Goal: Task Accomplishment & Management: Manage account settings

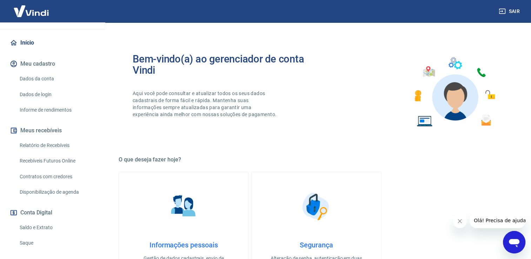
scroll to position [105, 0]
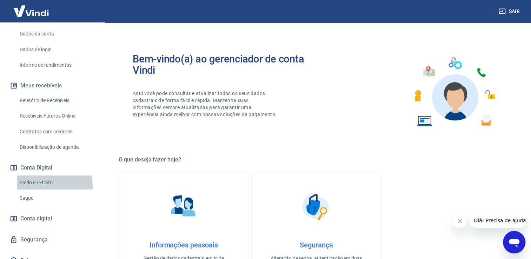
click at [41, 185] on link "Saldo e Extrato" at bounding box center [57, 182] width 80 height 14
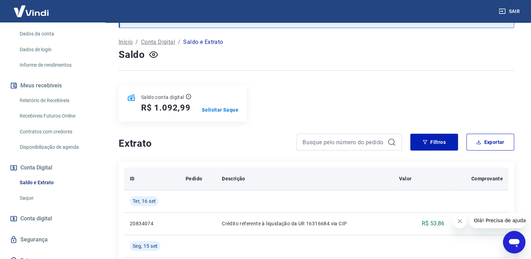
scroll to position [35, 0]
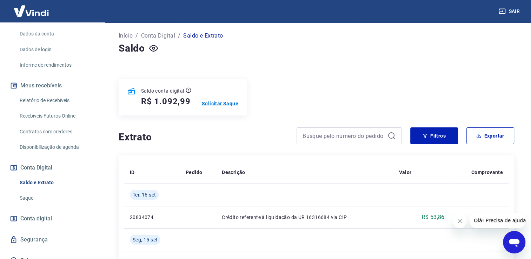
click at [229, 104] on p "Solicitar Saque" at bounding box center [220, 103] width 36 height 7
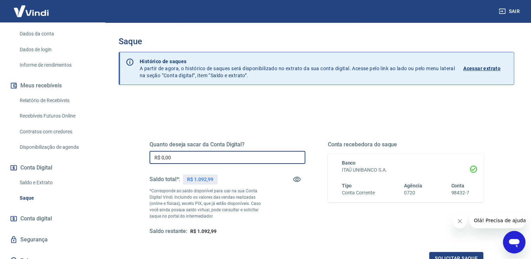
click at [188, 159] on input "R$ 0,00" at bounding box center [227, 157] width 156 height 13
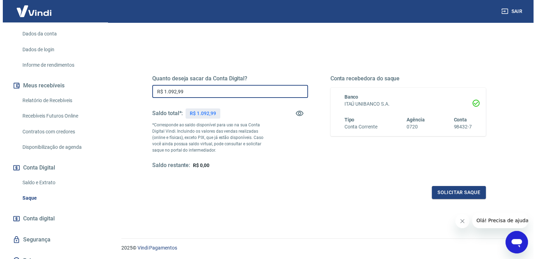
scroll to position [70, 0]
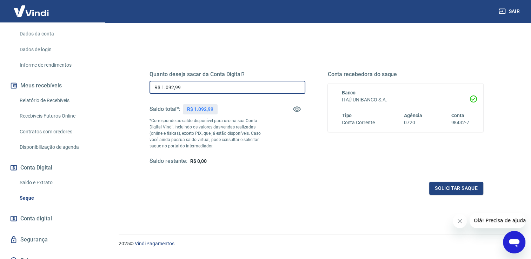
type input "R$ 1.092,99"
drag, startPoint x: 468, startPoint y: 180, endPoint x: 467, endPoint y: 184, distance: 3.9
click at [468, 182] on div "Quanto deseja sacar da Conta Digital? R$ 1.092,99 ​ Saldo total*: R$ 1.092,99 *…" at bounding box center [316, 124] width 334 height 141
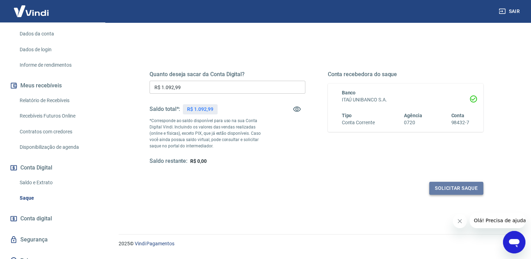
click at [466, 186] on button "Solicitar saque" at bounding box center [456, 188] width 54 height 13
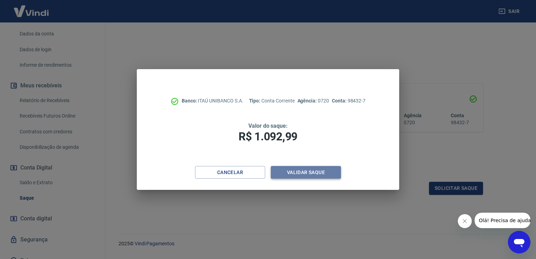
click at [319, 172] on button "Validar saque" at bounding box center [306, 172] width 70 height 13
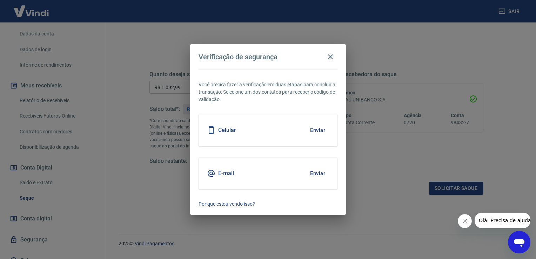
click at [316, 128] on button "Enviar" at bounding box center [317, 130] width 23 height 15
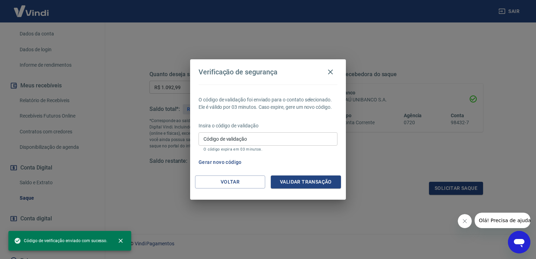
click at [267, 141] on input "Código de validação" at bounding box center [268, 138] width 139 height 13
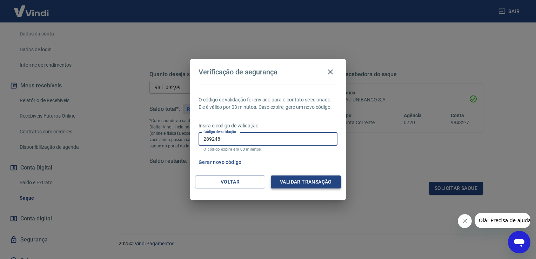
type input "289248"
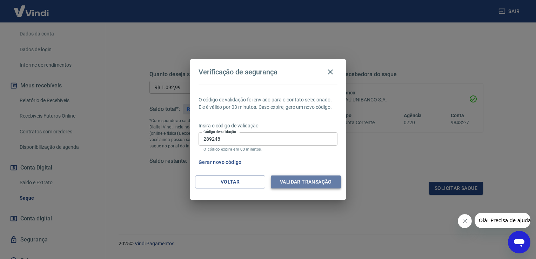
click at [293, 179] on button "Validar transação" at bounding box center [306, 181] width 70 height 13
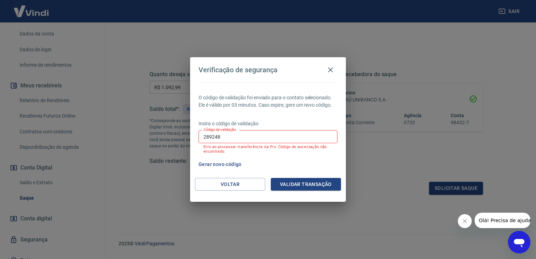
click at [242, 137] on input "289248" at bounding box center [268, 136] width 139 height 13
click at [235, 154] on div "Insira o código de validação Código de validação Código de validação Erro ao pr…" at bounding box center [268, 137] width 139 height 35
click at [219, 166] on button "Gerar novo código" at bounding box center [220, 164] width 49 height 13
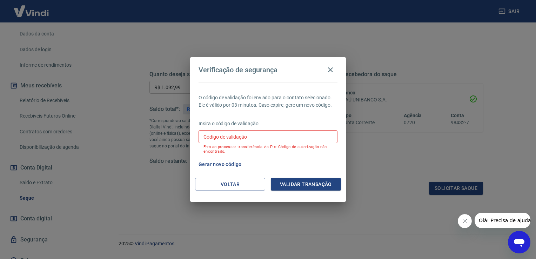
click at [245, 152] on p "Erro ao processar transferência via Pix: Código de autorização não encontrado." at bounding box center [267, 149] width 129 height 9
